Goal: Check status: Check status

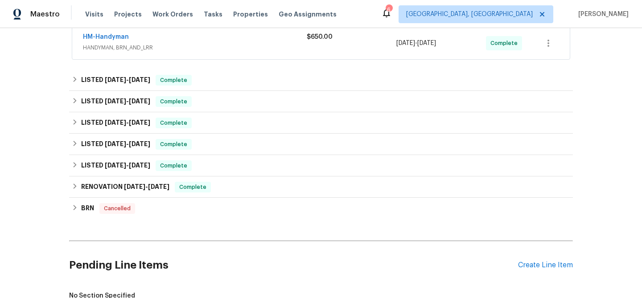
scroll to position [111, 0]
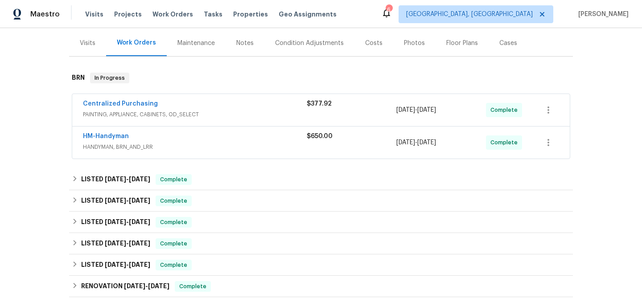
click at [181, 99] on div "Centralized Purchasing" at bounding box center [195, 104] width 224 height 11
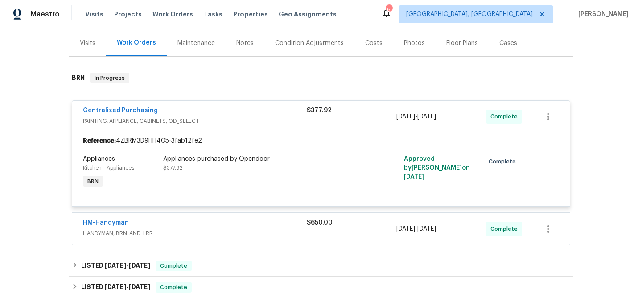
click at [244, 220] on div "HM-Handyman" at bounding box center [195, 223] width 224 height 11
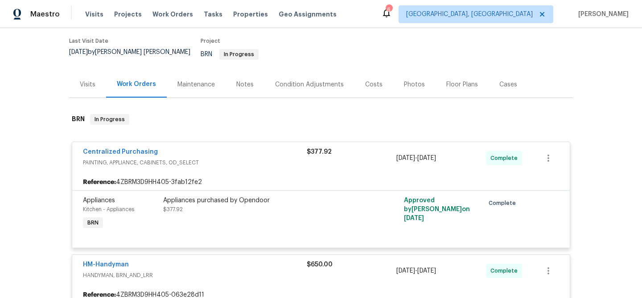
scroll to position [79, 0]
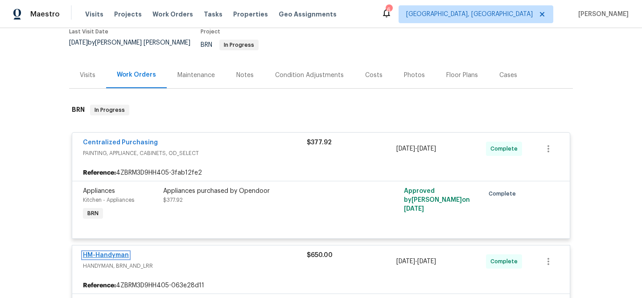
click at [121, 252] on link "HM-Handyman" at bounding box center [106, 255] width 46 height 6
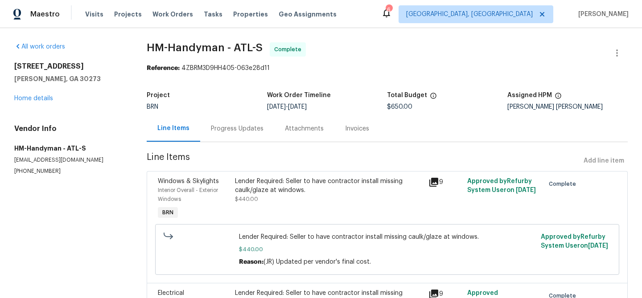
click at [241, 135] on div "Progress Updates" at bounding box center [237, 128] width 74 height 26
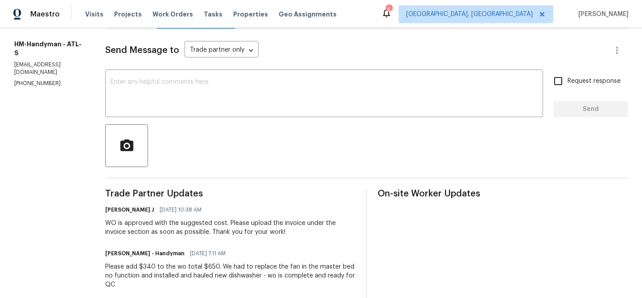
scroll to position [22, 0]
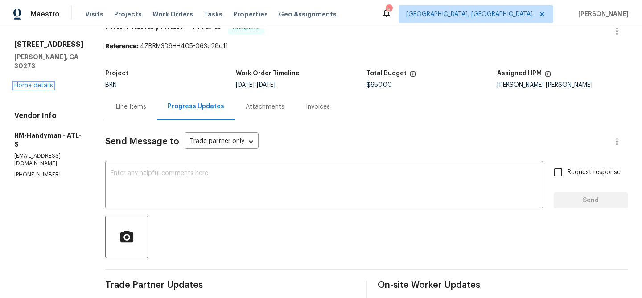
click at [41, 82] on link "Home details" at bounding box center [33, 85] width 39 height 6
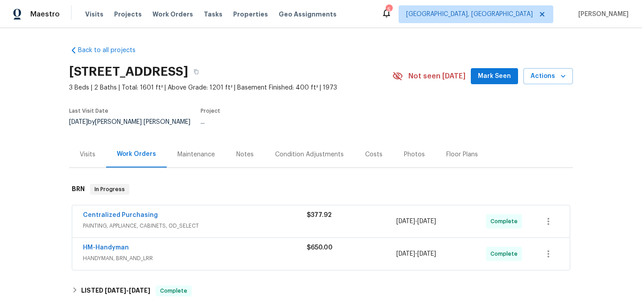
scroll to position [348, 0]
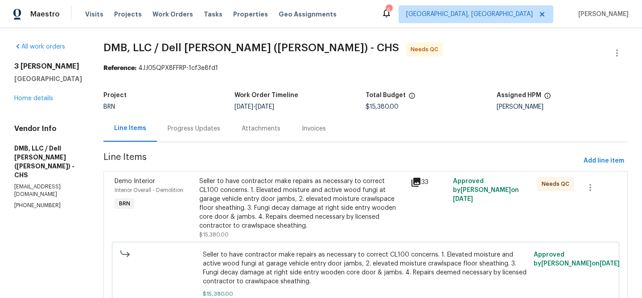
click at [295, 182] on div "Seller to have contractor make repairs as necessary to correct CL100 concerns. …" at bounding box center [302, 203] width 206 height 53
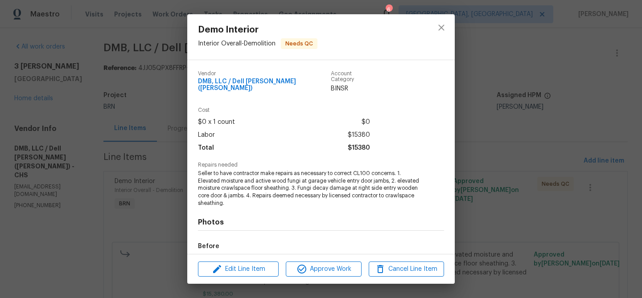
scroll to position [98, 0]
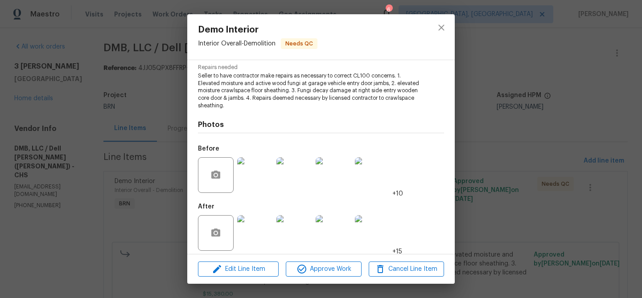
click at [270, 215] on img at bounding box center [255, 233] width 36 height 36
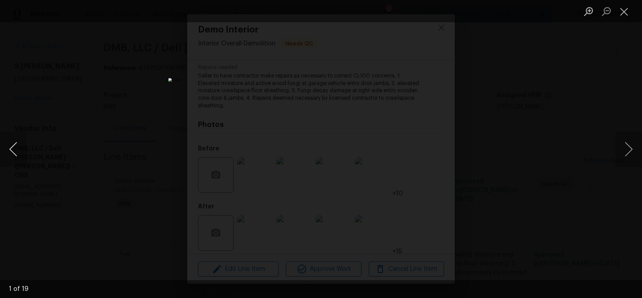
click at [13, 144] on button "Previous image" at bounding box center [13, 149] width 27 height 36
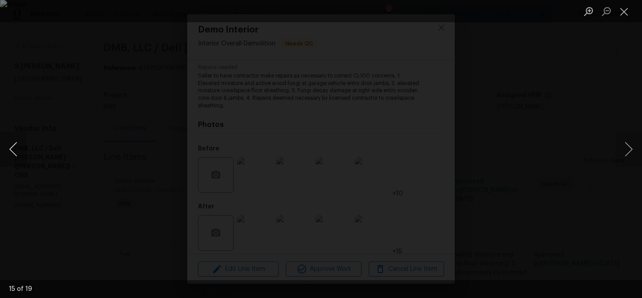
click at [13, 144] on button "Previous image" at bounding box center [13, 149] width 27 height 36
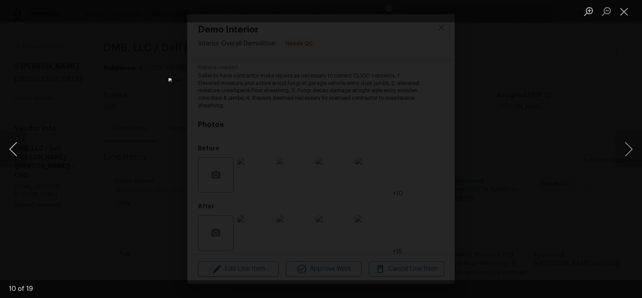
click at [13, 144] on button "Previous image" at bounding box center [13, 149] width 27 height 36
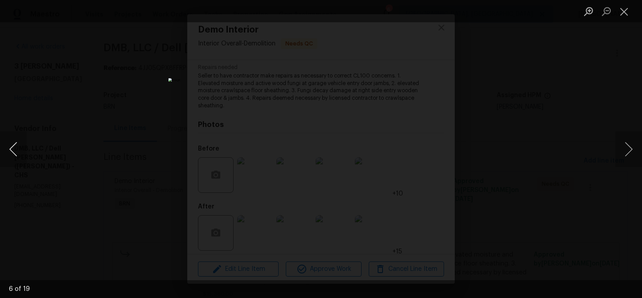
click at [13, 144] on button "Previous image" at bounding box center [13, 149] width 27 height 36
click at [19, 150] on button "Previous image" at bounding box center [13, 149] width 27 height 36
click at [10, 269] on div "Lightbox" at bounding box center [321, 149] width 642 height 298
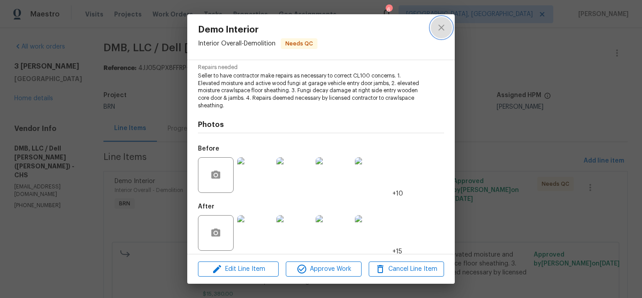
click at [441, 32] on icon "close" at bounding box center [441, 27] width 11 height 11
